Goal: Task Accomplishment & Management: Complete application form

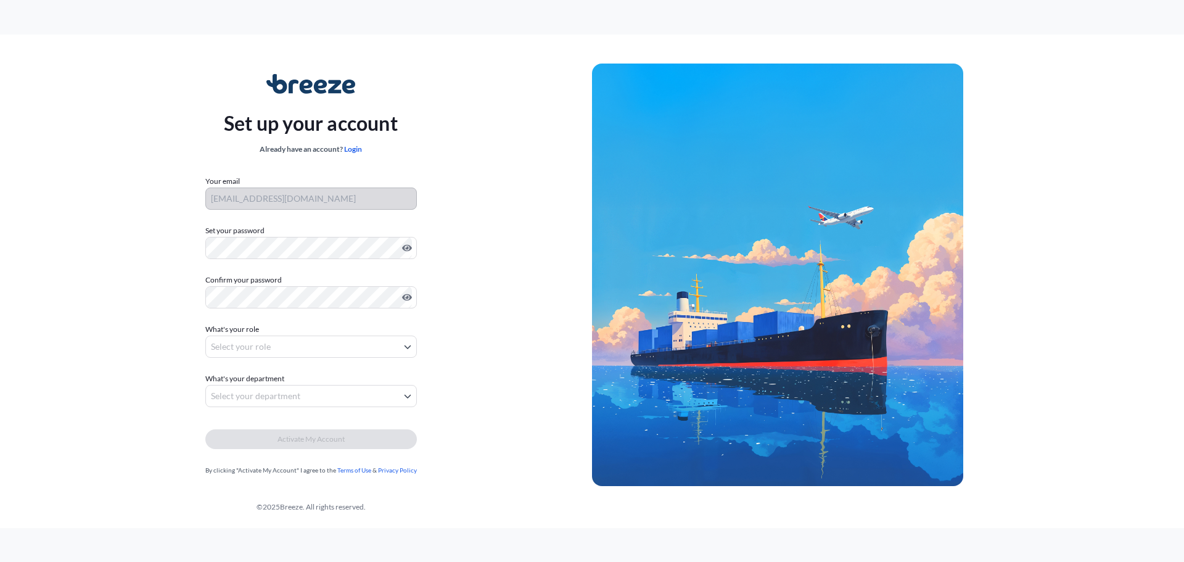
click at [315, 348] on body "Set up your account Already have an account? Login Your email [EMAIL_ADDRESS][D…" at bounding box center [592, 281] width 1184 height 562
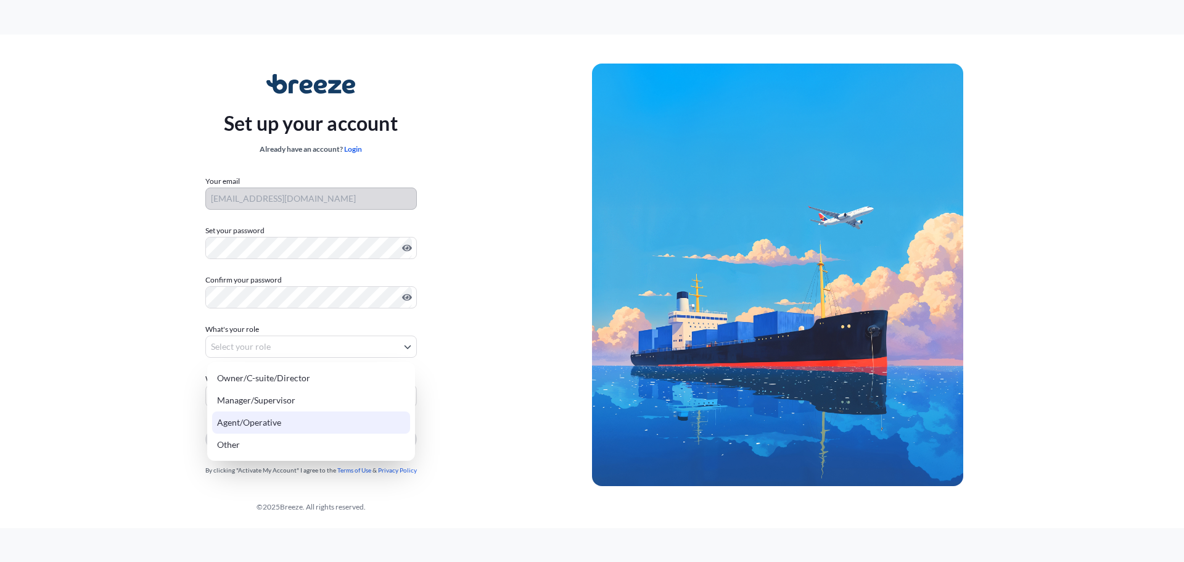
click at [310, 426] on div "Agent/Operative" at bounding box center [311, 422] width 198 height 22
select select "agent/operative"
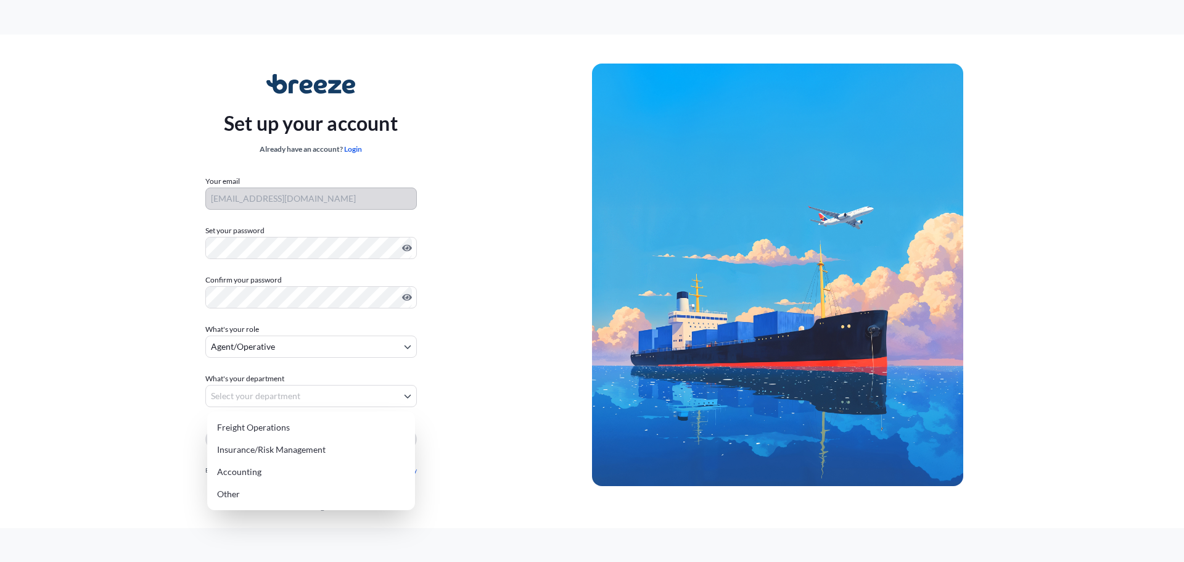
click at [304, 393] on body "Set up your account Already have an account? Login Your email [EMAIL_ADDRESS][D…" at bounding box center [592, 281] width 1184 height 562
click at [296, 428] on div "Freight Operations" at bounding box center [311, 427] width 198 height 22
select select "freight operations"
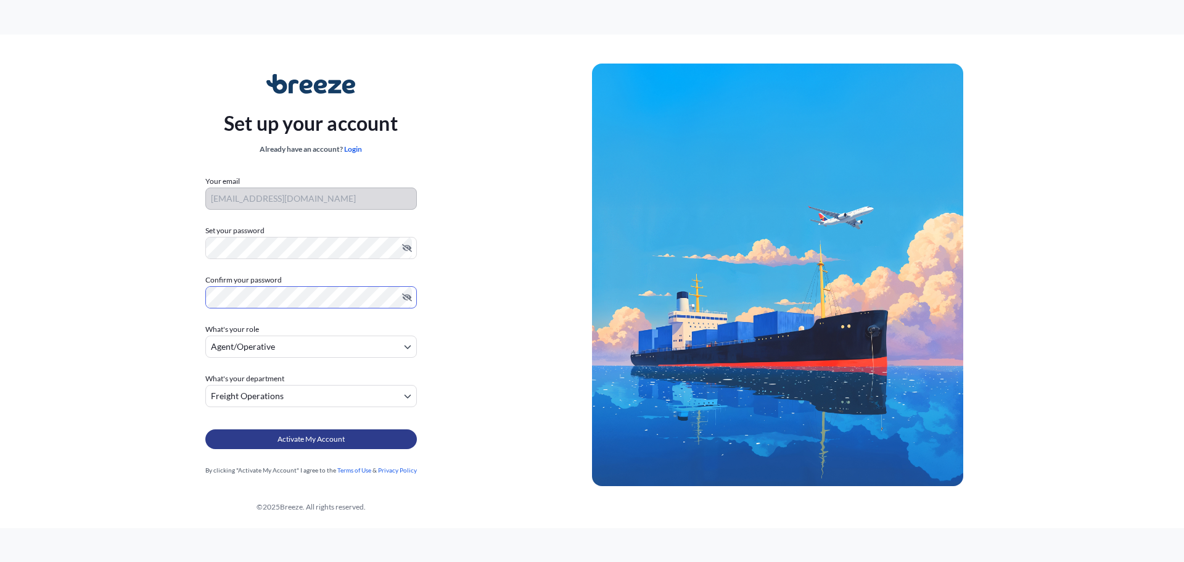
click at [336, 445] on button "Activate My Account" at bounding box center [311, 439] width 212 height 20
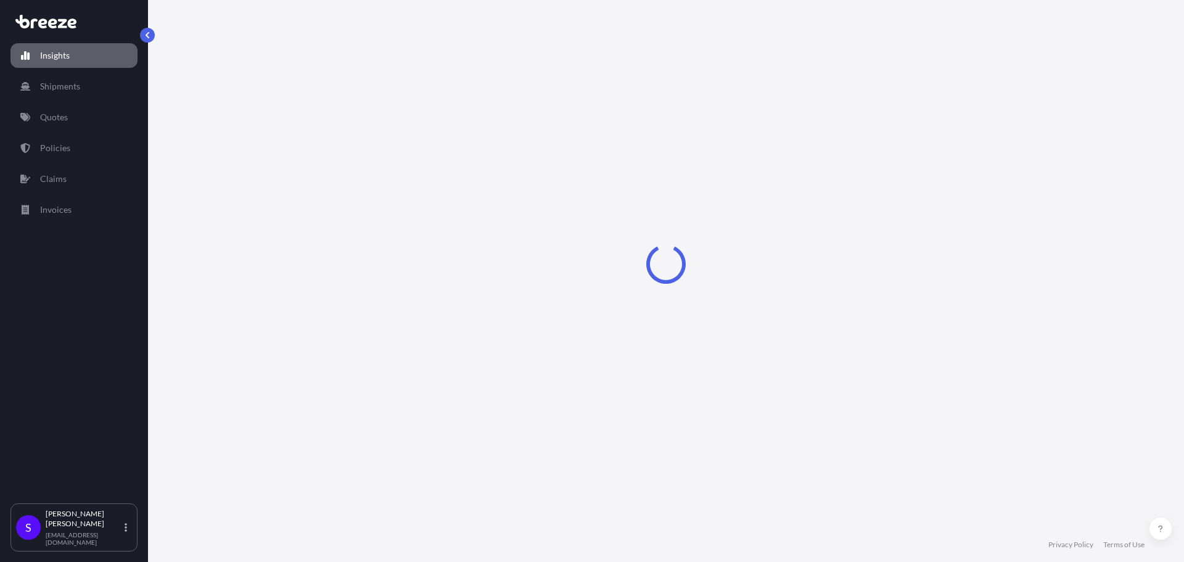
select select "2025"
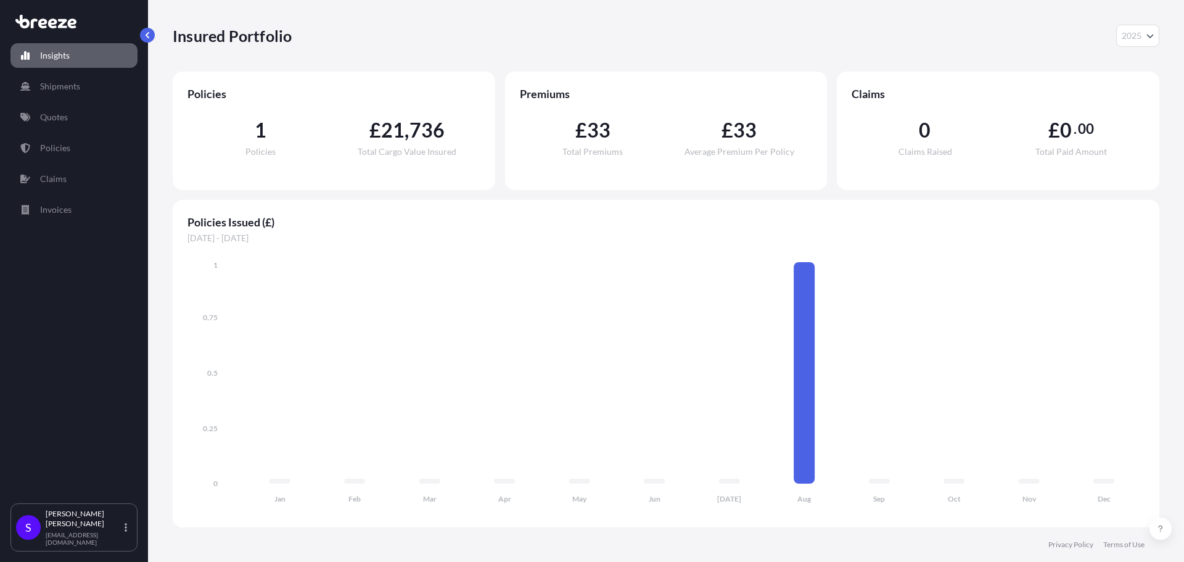
drag, startPoint x: 1001, startPoint y: 1, endPoint x: 820, endPoint y: 6, distance: 181.4
click at [661, 35] on div "Insured Portfolio 2025 2025 2024 2023 2022" at bounding box center [666, 36] width 987 height 22
